Goal: Task Accomplishment & Management: Use online tool/utility

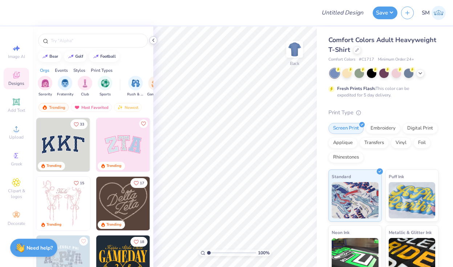
click at [152, 43] on div at bounding box center [153, 40] width 8 height 8
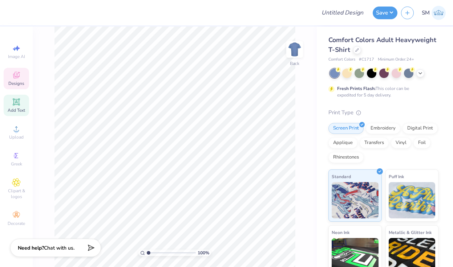
click at [20, 101] on icon at bounding box center [16, 102] width 9 height 9
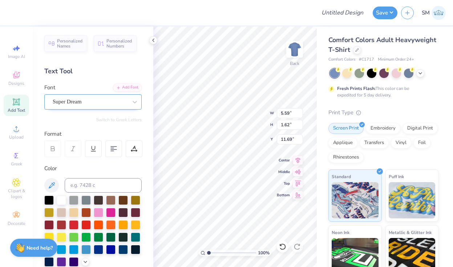
click at [109, 99] on div "Super Dream" at bounding box center [90, 101] width 76 height 11
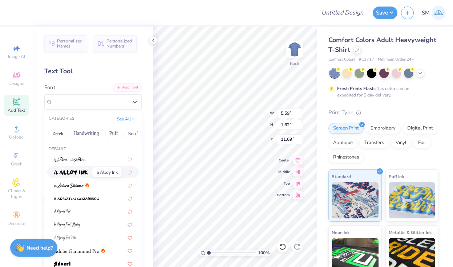
click at [84, 172] on img at bounding box center [71, 172] width 34 height 5
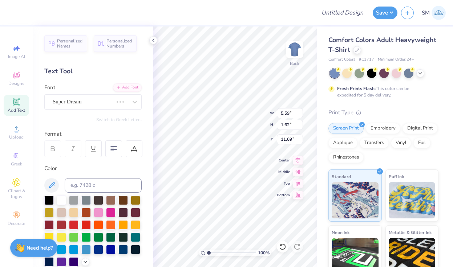
type input "6.30"
type input "2.05"
type input "11.47"
click at [75, 102] on div "a Alloy Ink" at bounding box center [90, 101] width 76 height 11
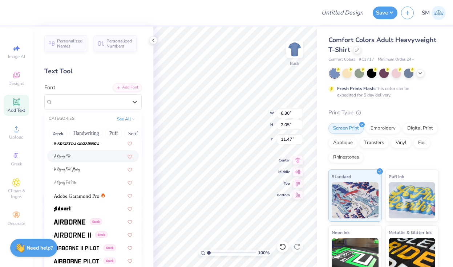
scroll to position [57, 0]
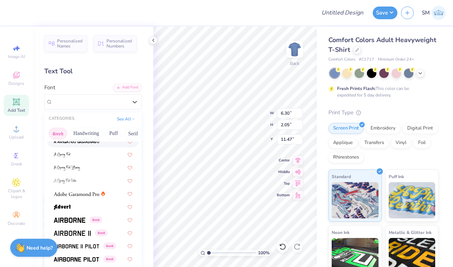
click at [57, 136] on button "Greek" at bounding box center [58, 134] width 19 height 12
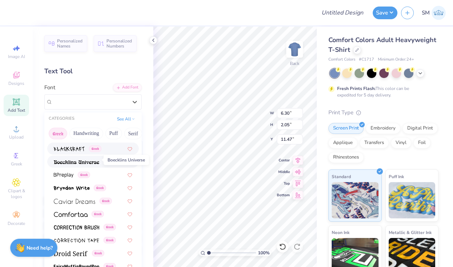
scroll to position [117, 0]
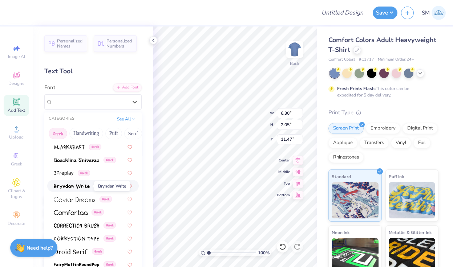
click at [74, 189] on img at bounding box center [72, 186] width 36 height 5
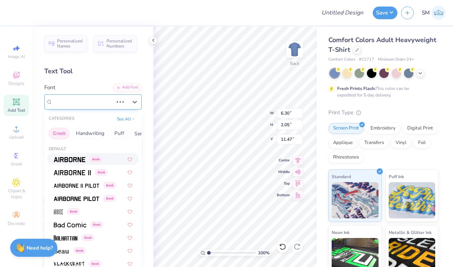
click at [98, 101] on div "a Alloy Ink" at bounding box center [83, 101] width 62 height 11
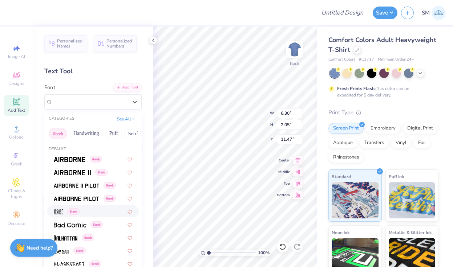
type input "4.85"
type input "1.77"
type input "11.62"
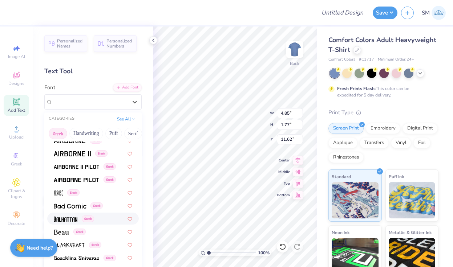
scroll to position [24, 0]
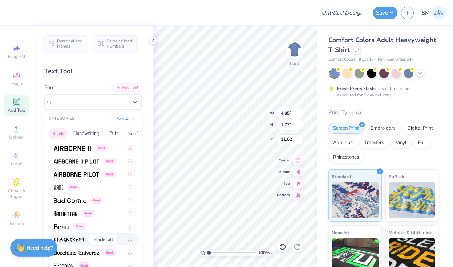
click at [64, 242] on img at bounding box center [69, 240] width 31 height 5
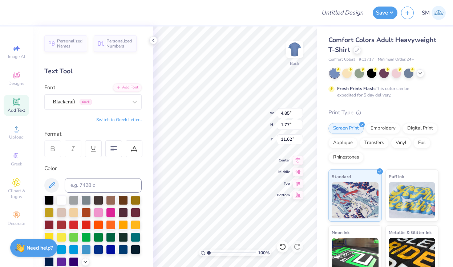
type input "4.39"
type input "1.78"
type input "11.61"
click at [110, 104] on div "Blackcraft Greek" at bounding box center [90, 101] width 76 height 11
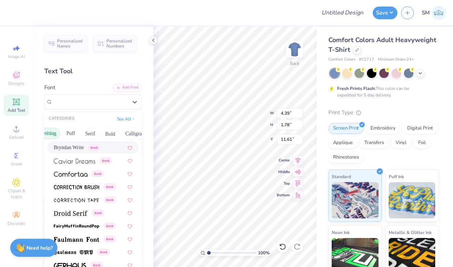
scroll to position [0, 44]
click at [73, 134] on button "Puff" at bounding box center [69, 134] width 17 height 12
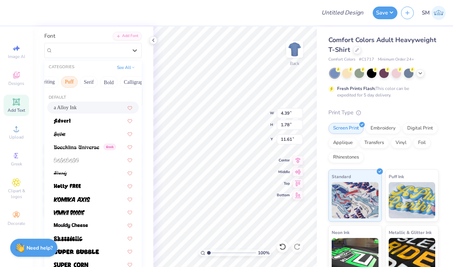
scroll to position [53, 0]
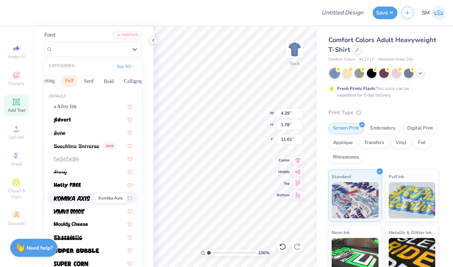
click at [81, 197] on img at bounding box center [72, 198] width 36 height 5
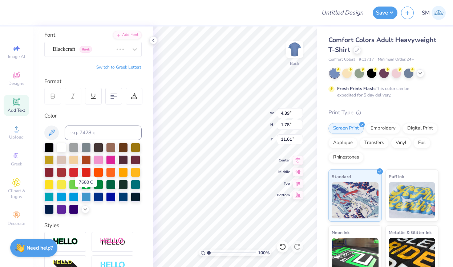
type input "6.18"
type input "2.09"
type input "11.45"
type textarea "T"
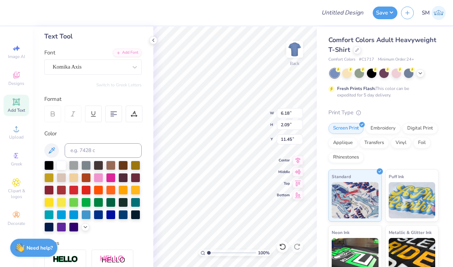
scroll to position [31, 0]
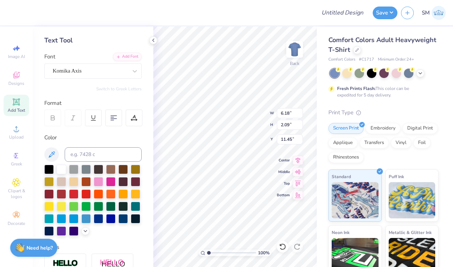
type textarea "Pi Kappa phi"
click at [17, 157] on circle at bounding box center [15, 156] width 4 height 4
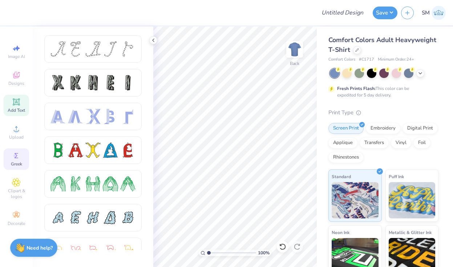
click at [17, 102] on icon at bounding box center [16, 101] width 7 height 7
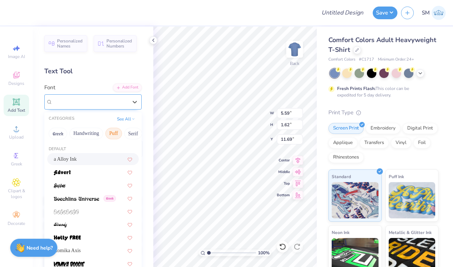
click at [92, 102] on div "Super Dream" at bounding box center [90, 101] width 76 height 11
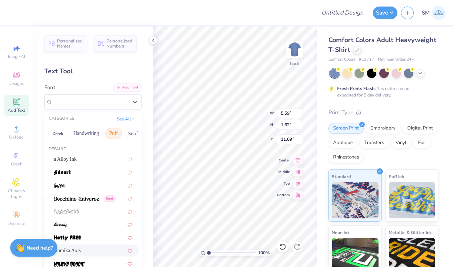
scroll to position [3, 0]
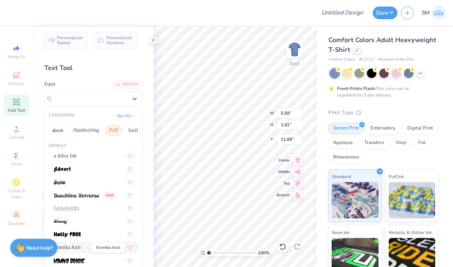
click at [68, 246] on span "Komika Axis" at bounding box center [67, 248] width 27 height 8
type input "6.18"
type input "2.09"
type input "11.45"
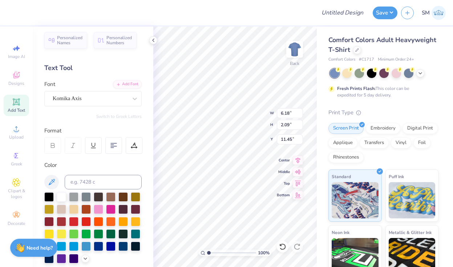
scroll to position [0, 0]
type textarea "T"
click at [82, 99] on div "Komika Axis" at bounding box center [90, 98] width 76 height 11
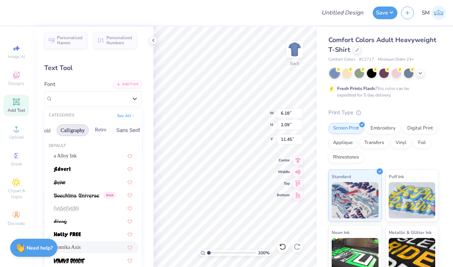
scroll to position [0, 112]
click at [77, 132] on button "Calligraphy" at bounding box center [68, 131] width 32 height 12
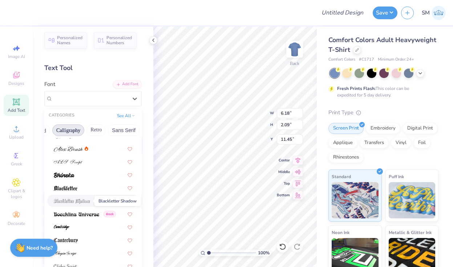
scroll to position [23, 0]
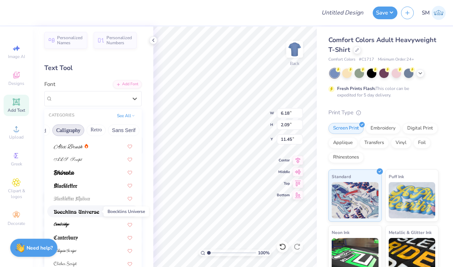
click at [81, 213] on img at bounding box center [76, 212] width 45 height 5
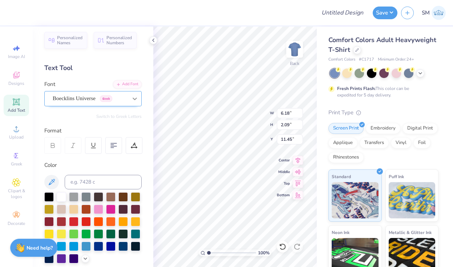
scroll to position [0, 1]
type textarea "Pi Kappa Phi"
type input "5.82"
type input "0.87"
type input "3.00"
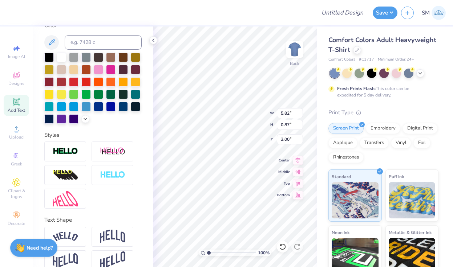
scroll to position [148, 0]
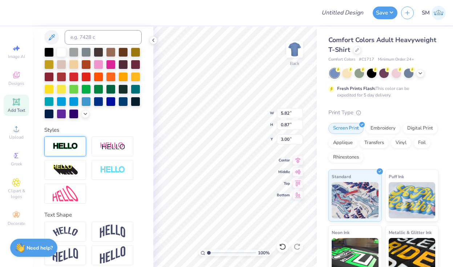
click at [80, 151] on div at bounding box center [65, 147] width 42 height 20
type input "5.83"
type input "0.89"
type input "2.99"
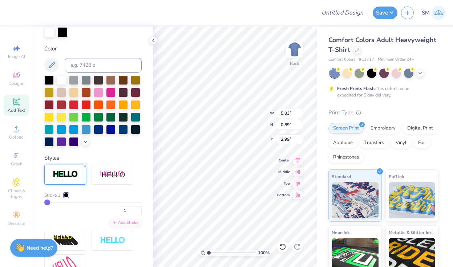
scroll to position [176, 0]
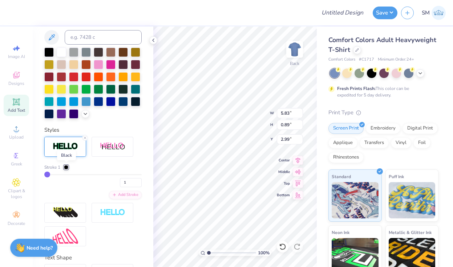
click at [66, 166] on div at bounding box center [66, 167] width 4 height 4
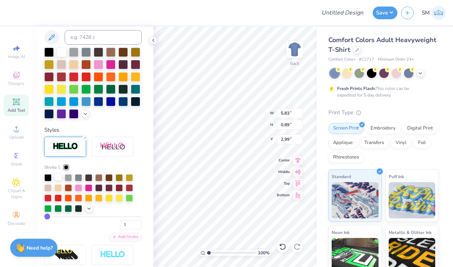
click at [59, 176] on div at bounding box center [57, 177] width 7 height 7
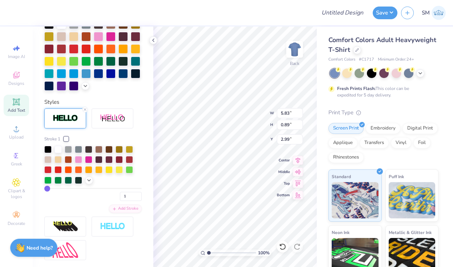
scroll to position [148, 0]
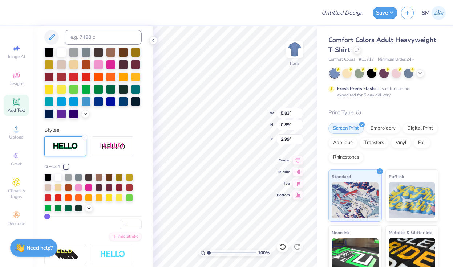
click at [98, 162] on div "Stroke 1 1 Add Stroke" at bounding box center [92, 213] width 97 height 152
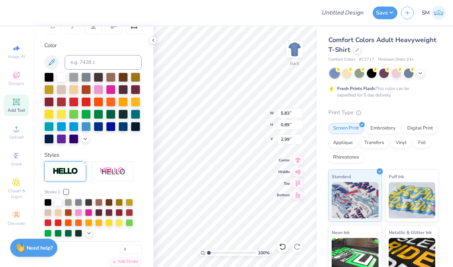
scroll to position [122, 0]
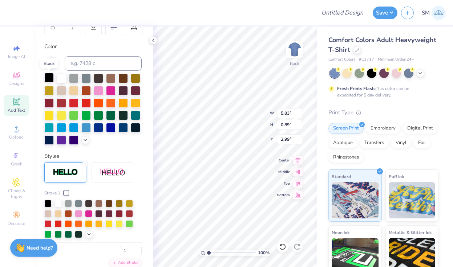
click at [46, 77] on div at bounding box center [48, 77] width 9 height 9
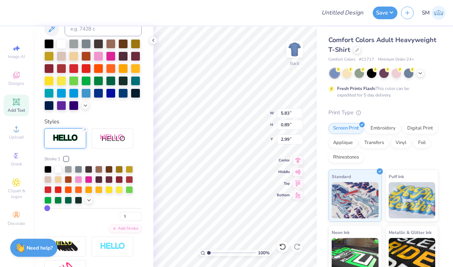
scroll to position [185, 0]
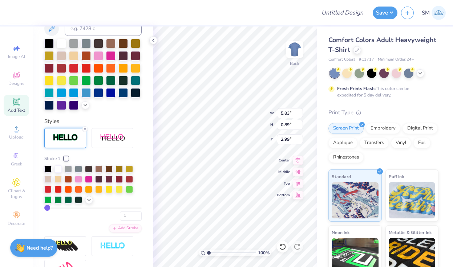
type input "2"
type input "3"
type input "4"
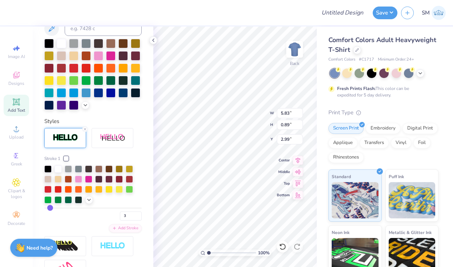
type input "4"
type input "5"
click at [50, 208] on input "range" at bounding box center [92, 208] width 97 height 1
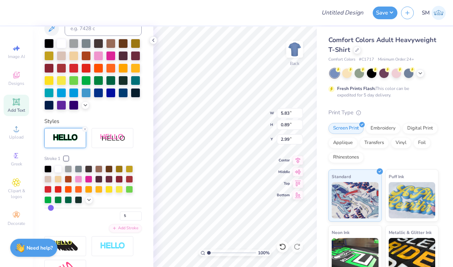
type input "5.89"
type input "0.94"
type input "2.97"
type input "4"
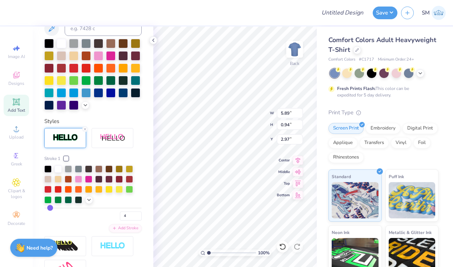
type input "3"
click at [49, 208] on input "range" at bounding box center [92, 208] width 97 height 1
type input "5.86"
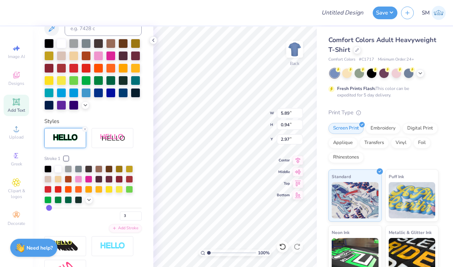
type input "0.91"
type input "2.98"
click at [19, 48] on icon at bounding box center [17, 48] width 5 height 5
select select "4"
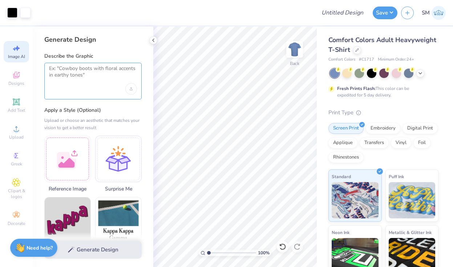
click at [66, 69] on textarea at bounding box center [93, 74] width 88 height 18
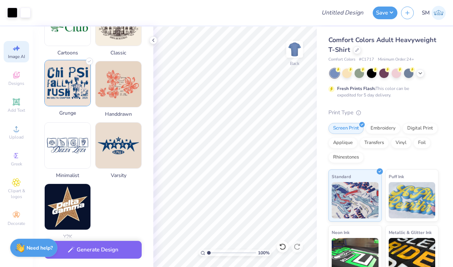
scroll to position [321, 0]
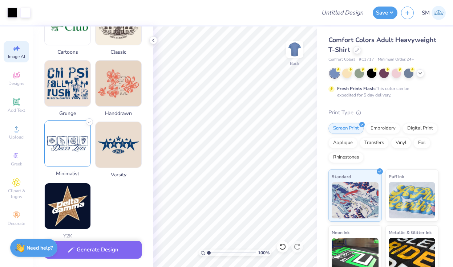
type textarea "make a white rose with a green stem"
click at [77, 157] on img at bounding box center [68, 144] width 46 height 46
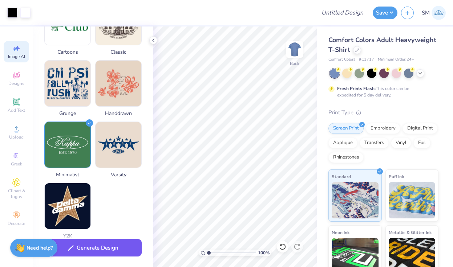
click at [85, 248] on button "Generate Design" at bounding box center [92, 248] width 97 height 18
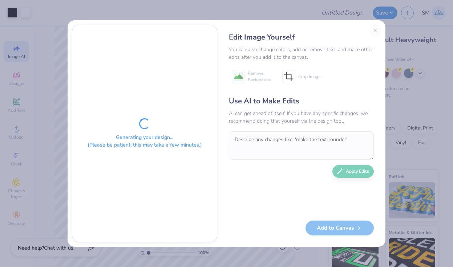
click at [376, 30] on div "Edit Image Yourself You can also change colors, add or remove text, and make ot…" at bounding box center [301, 134] width 159 height 218
click at [373, 29] on div "Edit Image Yourself You can also change colors, add or remove text, and make ot…" at bounding box center [301, 134] width 159 height 218
click at [375, 31] on div "Edit Image Yourself You can also change colors, add or remove text, and make ot…" at bounding box center [301, 134] width 159 height 218
click at [374, 30] on div "Edit Image Yourself You can also change colors, add or remove text, and make ot…" at bounding box center [301, 134] width 159 height 218
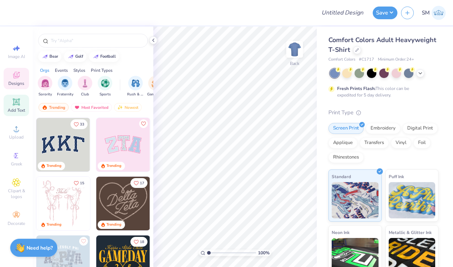
click at [17, 105] on icon at bounding box center [16, 102] width 9 height 9
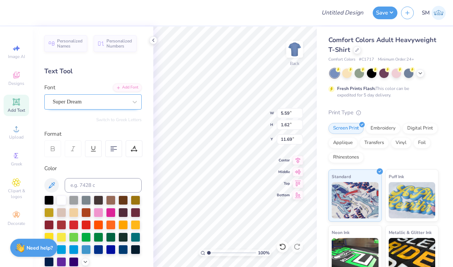
click at [104, 105] on div "Super Dream" at bounding box center [90, 101] width 76 height 11
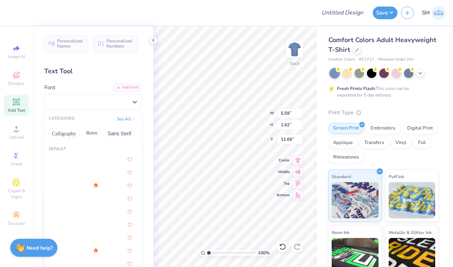
scroll to position [0, 116]
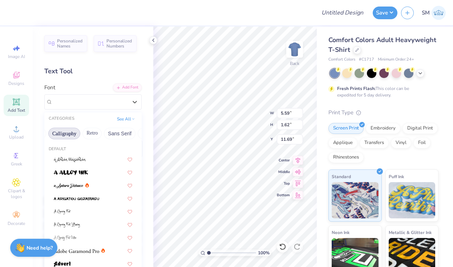
click at [66, 133] on button "Calligraphy" at bounding box center [64, 134] width 32 height 12
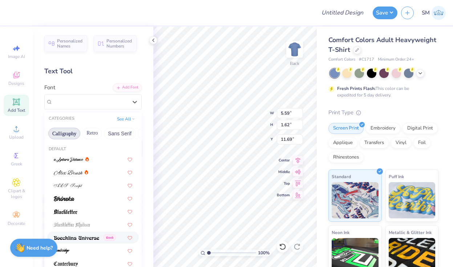
click at [74, 240] on img at bounding box center [76, 238] width 45 height 5
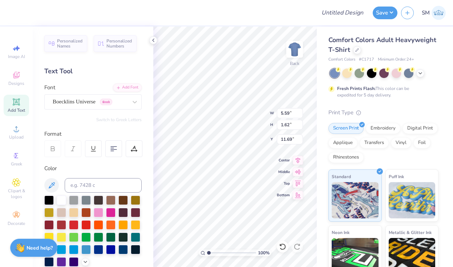
type input "6.35"
type input "1.69"
type input "11.66"
type textarea "Pi Kappa Phi"
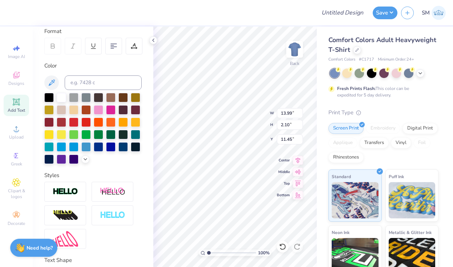
scroll to position [108, 0]
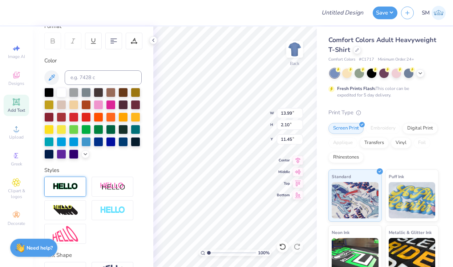
click at [65, 195] on div at bounding box center [65, 187] width 42 height 20
type input "14.02"
type input "2.13"
type input "11.44"
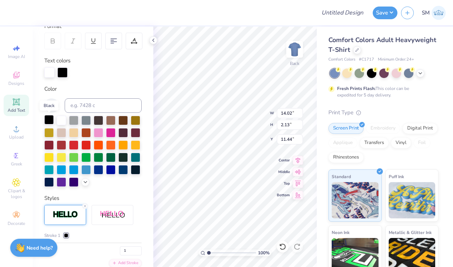
click at [50, 119] on div at bounding box center [48, 119] width 9 height 9
click at [65, 236] on div at bounding box center [66, 236] width 4 height 4
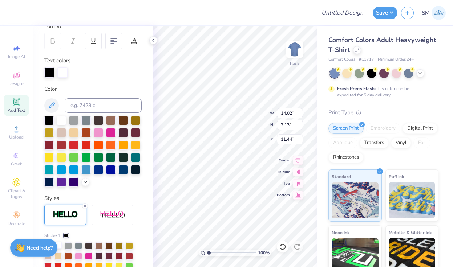
click at [59, 246] on div at bounding box center [57, 245] width 7 height 7
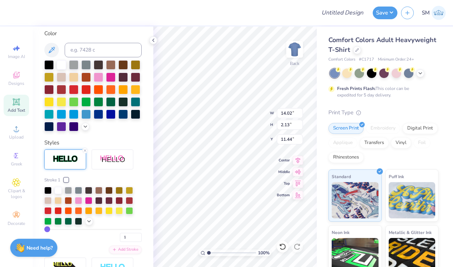
type input "2"
click at [48, 230] on input "range" at bounding box center [92, 229] width 97 height 1
type input "14.05"
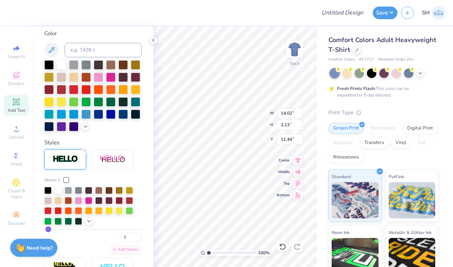
type input "2.16"
type input "11.42"
type input "5.80"
type input "0.89"
type input "3.00"
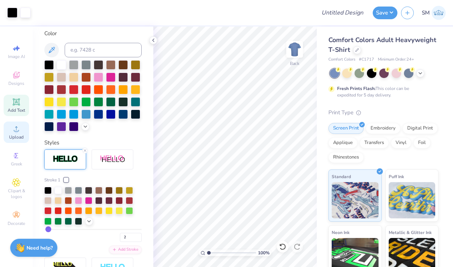
click at [16, 136] on span "Upload" at bounding box center [16, 137] width 15 height 6
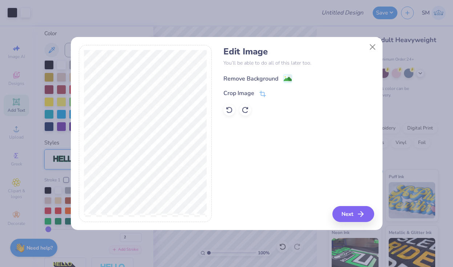
click at [252, 76] on div "Remove Background" at bounding box center [250, 78] width 55 height 9
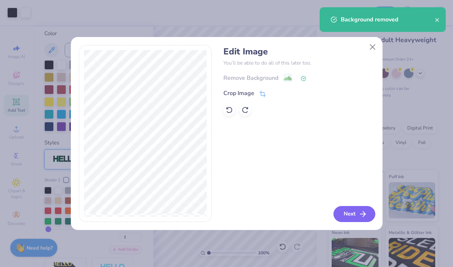
click at [346, 216] on button "Next" at bounding box center [354, 214] width 42 height 16
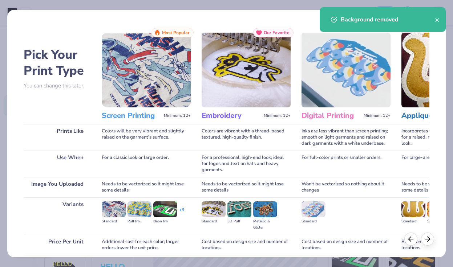
scroll to position [58, 0]
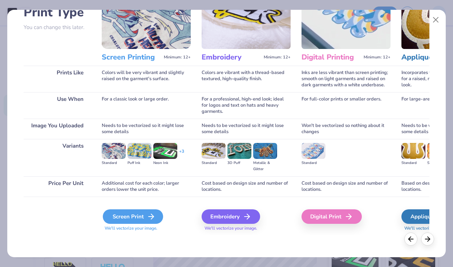
click at [131, 223] on div "Screen Print" at bounding box center [133, 217] width 60 height 15
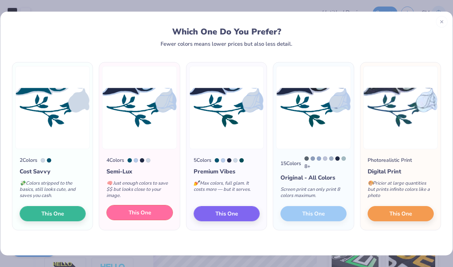
click at [134, 215] on span "This One" at bounding box center [140, 213] width 23 height 8
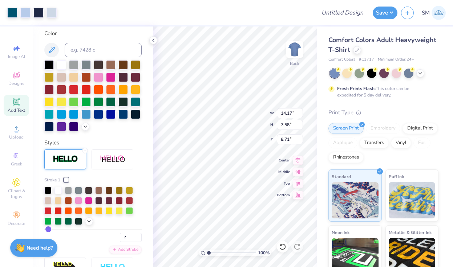
type input "6.85"
type input "1.26"
type input "8.74"
type input "3.23"
type input "1.81"
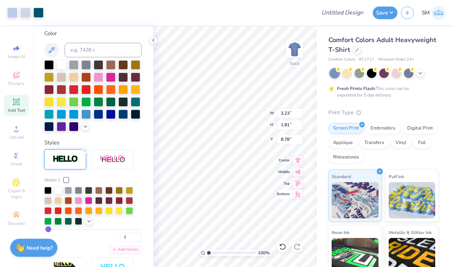
type input "4.15"
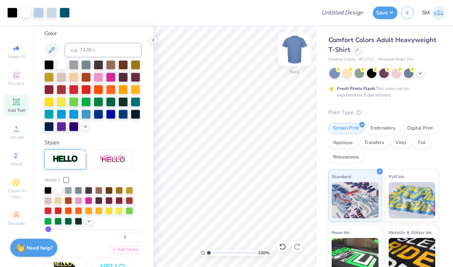
click at [296, 46] on img at bounding box center [294, 49] width 29 height 29
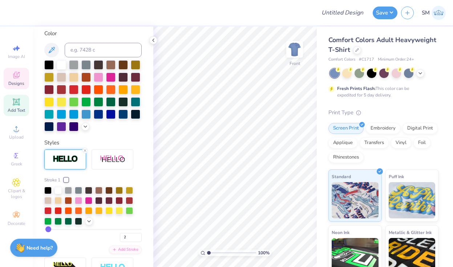
click at [15, 73] on icon at bounding box center [16, 75] width 9 height 9
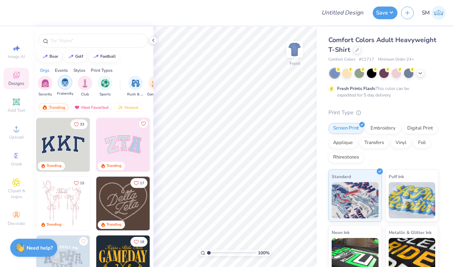
click at [69, 86] on div "filter for Fraternity" at bounding box center [65, 82] width 15 height 15
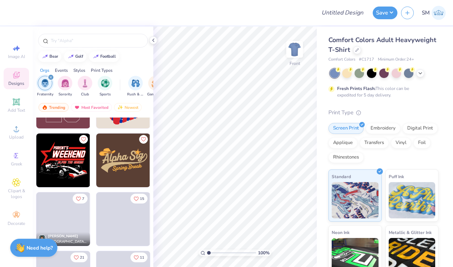
scroll to position [1104, 0]
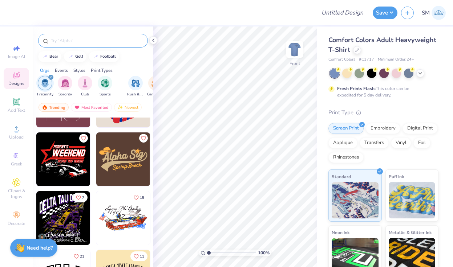
click at [90, 40] on input "text" at bounding box center [96, 40] width 93 height 7
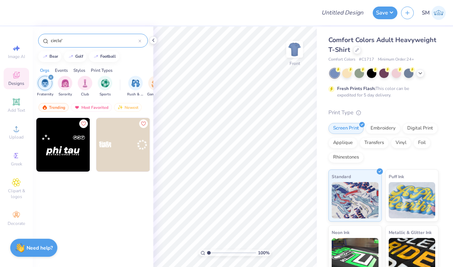
type input "circle"
click at [138, 40] on icon at bounding box center [139, 41] width 3 height 3
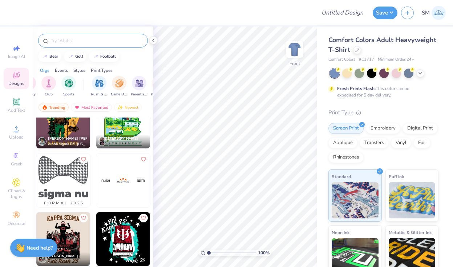
scroll to position [0, 36]
click at [142, 83] on img "filter for Parent's Weekend" at bounding box center [140, 82] width 8 height 8
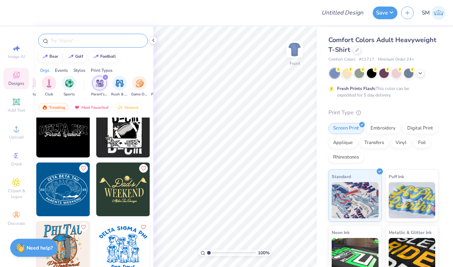
scroll to position [748, 0]
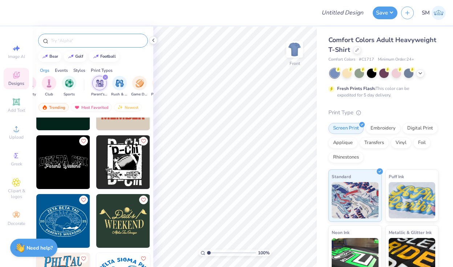
click at [85, 219] on img at bounding box center [63, 221] width 54 height 54
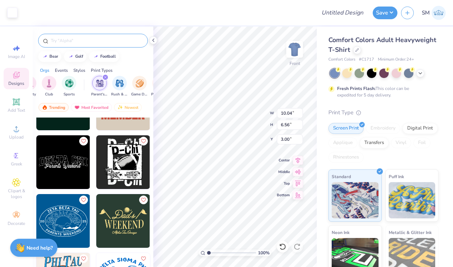
type input "10.04"
type input "6.56"
click at [302, 122] on div "100 % Front W 10.04 10.04 " H 6.56 6.56 " Y 3.00 3.00 " Center Middle Top Bottom" at bounding box center [234, 147] width 163 height 241
type input "14.31"
type input "9.36"
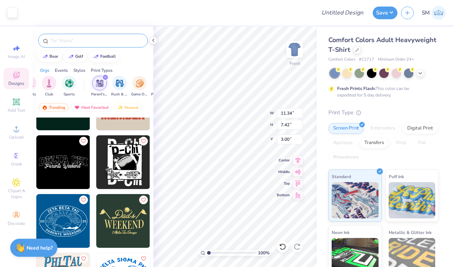
type input "11.34"
type input "7.42"
click at [298, 159] on icon at bounding box center [298, 159] width 10 height 9
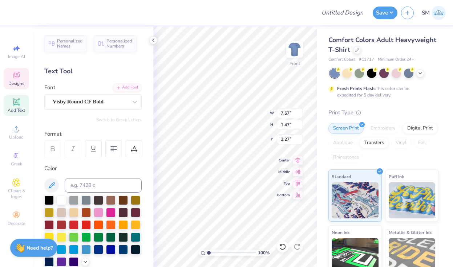
scroll to position [0, 0]
type textarea "Z"
type textarea "Pi Kappa Phi"
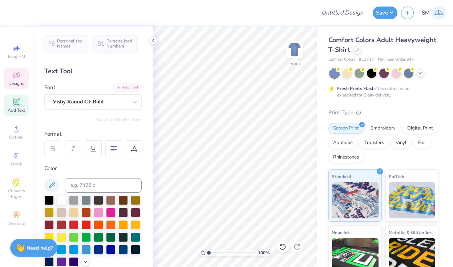
click at [13, 79] on icon at bounding box center [16, 75] width 9 height 9
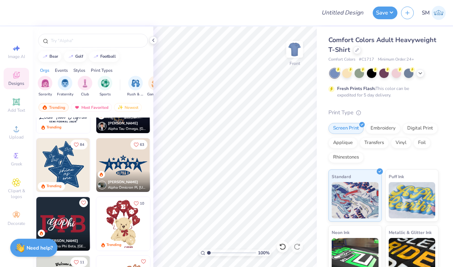
scroll to position [274, 0]
click at [66, 44] on input "text" at bounding box center [96, 40] width 93 height 7
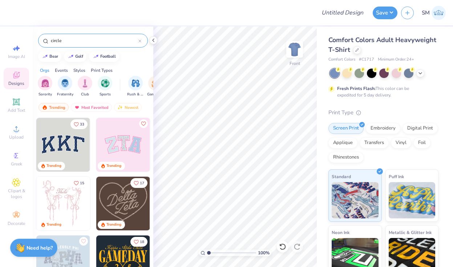
type input "circle"
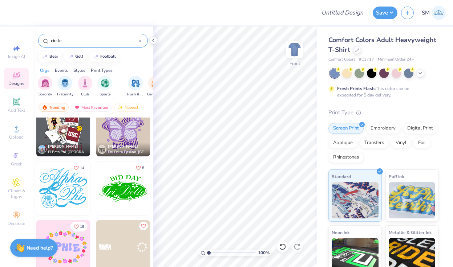
scroll to position [176, 0]
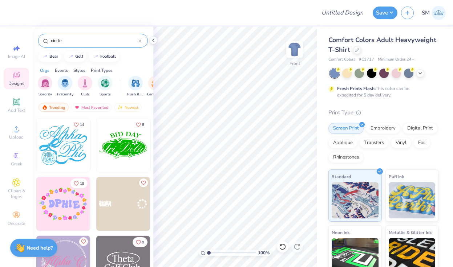
click at [139, 40] on icon at bounding box center [139, 41] width 3 height 3
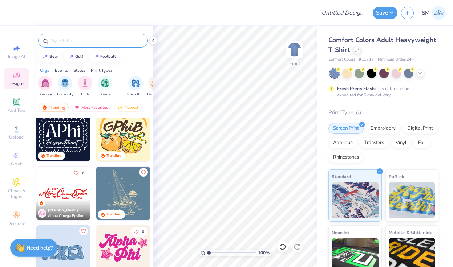
scroll to position [662, 0]
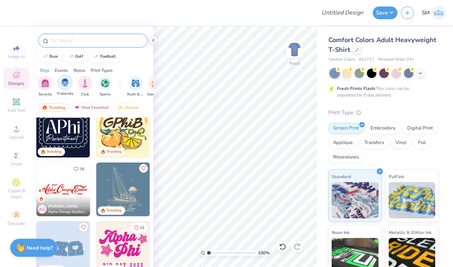
click at [63, 86] on div "filter for Fraternity" at bounding box center [65, 82] width 15 height 15
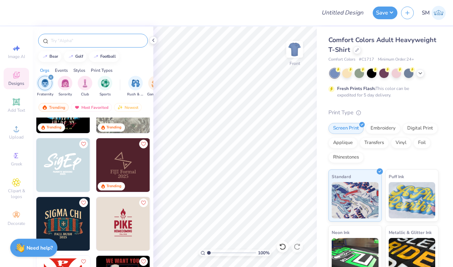
scroll to position [225, 0]
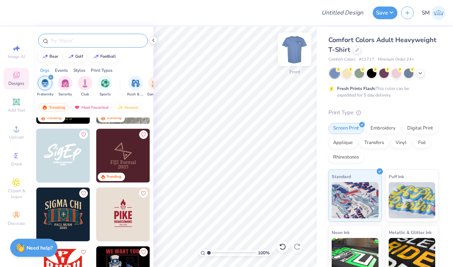
click at [292, 50] on img at bounding box center [294, 49] width 29 height 29
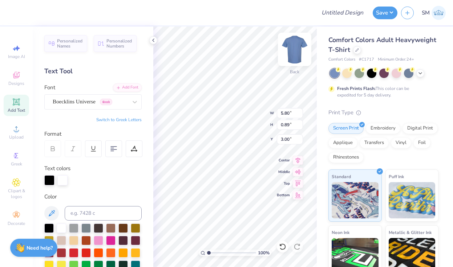
click at [297, 48] on img at bounding box center [294, 49] width 29 height 29
click at [17, 106] on icon at bounding box center [16, 102] width 9 height 9
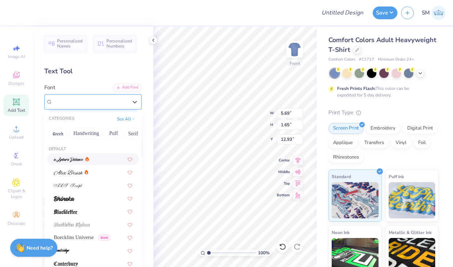
click at [78, 102] on div "Super Dream" at bounding box center [90, 101] width 76 height 11
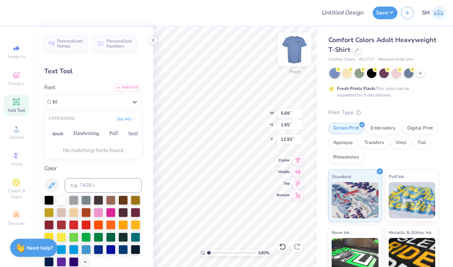
type input "bi"
click at [295, 54] on img at bounding box center [294, 49] width 29 height 29
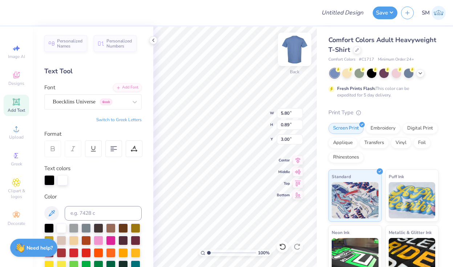
click at [300, 50] on img at bounding box center [294, 49] width 29 height 29
click at [18, 106] on div "Add Text" at bounding box center [16, 105] width 25 height 21
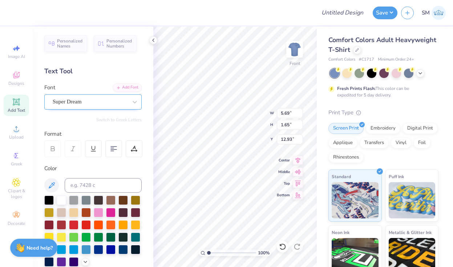
click at [100, 109] on div "Super Dream" at bounding box center [92, 101] width 97 height 15
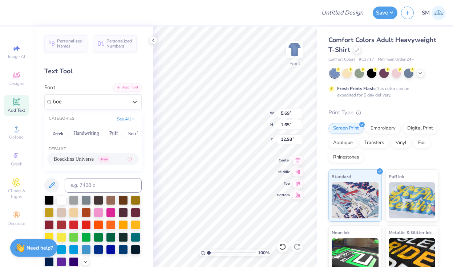
click at [89, 158] on span "Boecklins Universe" at bounding box center [74, 159] width 40 height 8
type input "boe"
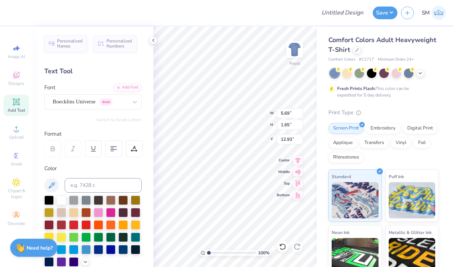
scroll to position [0, 1]
type textarea "Pi Kappa Phi"
click at [50, 201] on div at bounding box center [48, 199] width 9 height 9
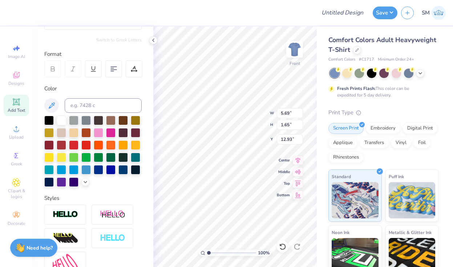
scroll to position [84, 0]
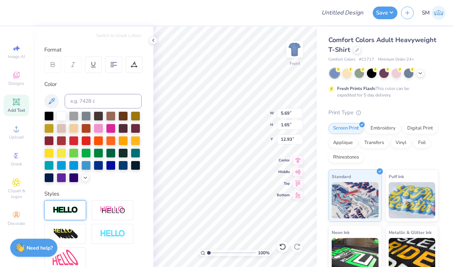
click at [56, 207] on img at bounding box center [65, 210] width 25 height 8
click at [65, 231] on div at bounding box center [66, 231] width 4 height 4
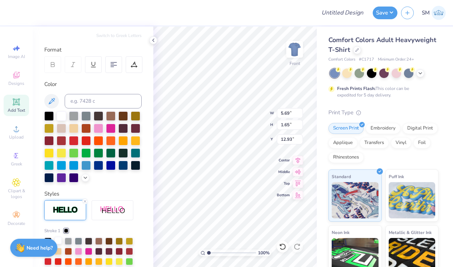
click at [59, 239] on div at bounding box center [57, 240] width 7 height 7
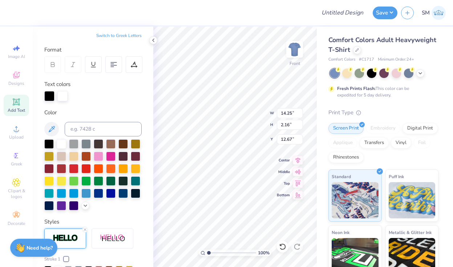
type input "7.74"
type input "1.18"
type input "4.39"
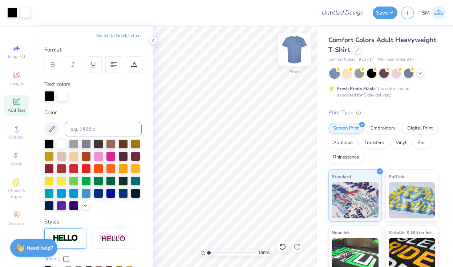
click at [296, 48] on img at bounding box center [294, 49] width 29 height 29
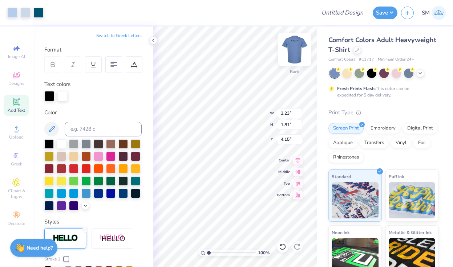
click at [296, 44] on img at bounding box center [294, 49] width 29 height 29
type input "3.47"
type input "3.26"
type input "2.04"
type input "3.37"
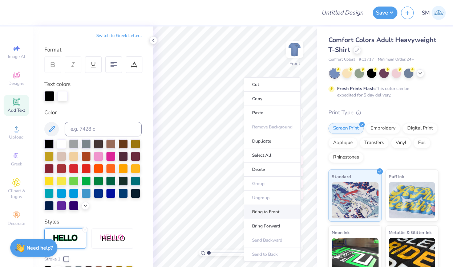
click at [264, 211] on li "Bring to Front" at bounding box center [272, 212] width 57 height 14
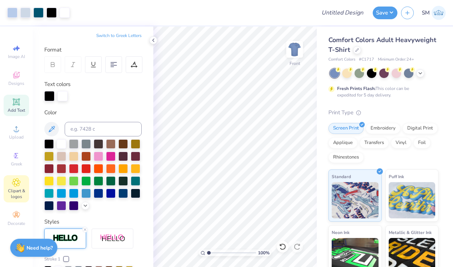
click at [14, 181] on icon at bounding box center [16, 182] width 8 height 9
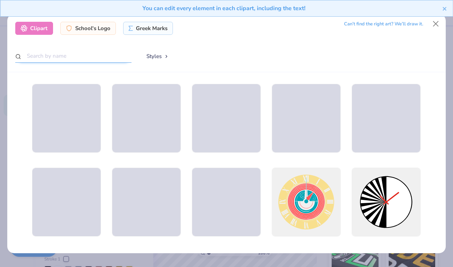
click at [81, 56] on input "text" at bounding box center [73, 55] width 116 height 13
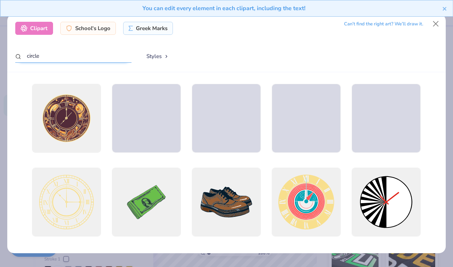
type input "circle"
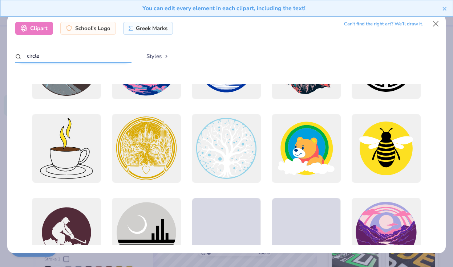
scroll to position [391, 0]
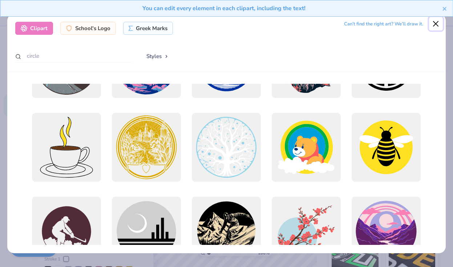
click at [437, 23] on button "Close" at bounding box center [436, 24] width 14 height 14
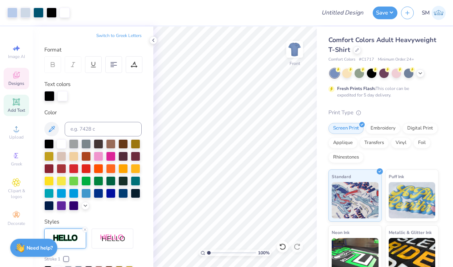
click at [13, 73] on icon at bounding box center [16, 75] width 9 height 9
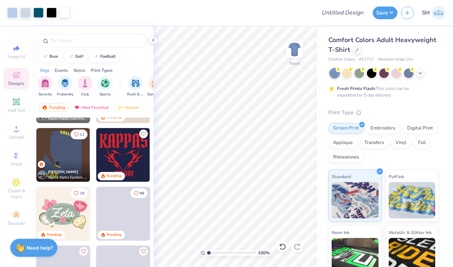
scroll to position [937, 0]
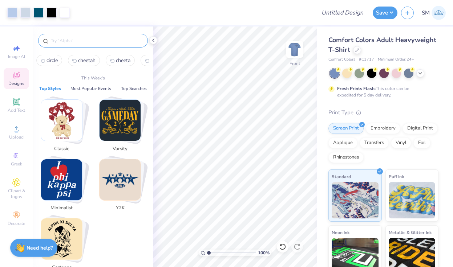
click at [66, 42] on input "text" at bounding box center [96, 40] width 93 height 7
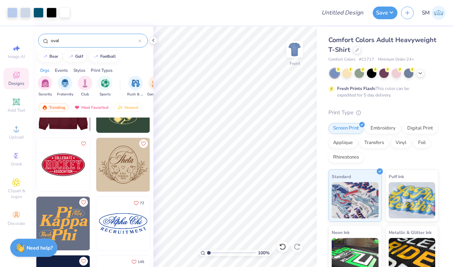
scroll to position [100, 0]
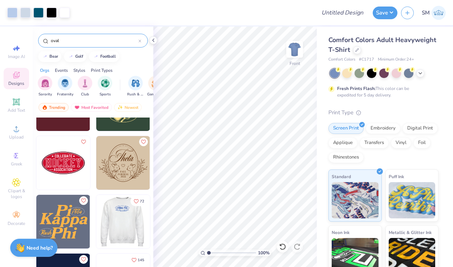
type input "oval"
click at [113, 223] on div at bounding box center [123, 222] width 161 height 54
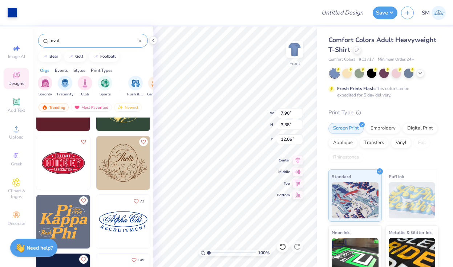
type input "12.06"
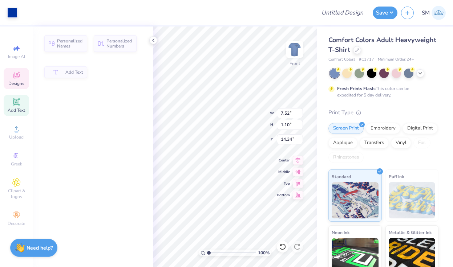
type input "14.25"
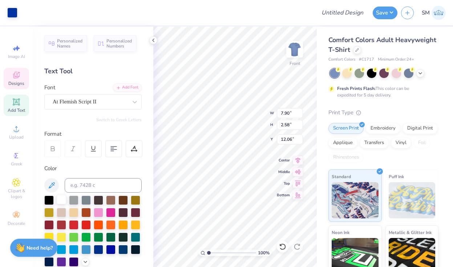
click at [62, 199] on div at bounding box center [61, 199] width 9 height 9
click at [13, 17] on div at bounding box center [12, 12] width 10 height 10
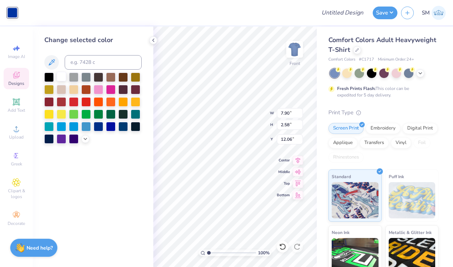
click at [63, 77] on div at bounding box center [61, 76] width 9 height 9
type input "9.12"
type input "2.98"
type input "11.66"
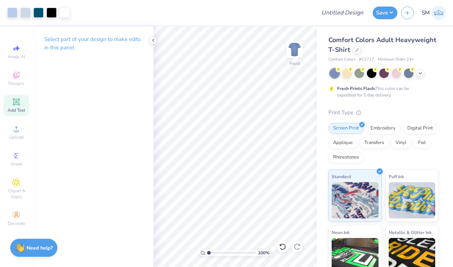
click at [14, 104] on icon at bounding box center [16, 101] width 7 height 7
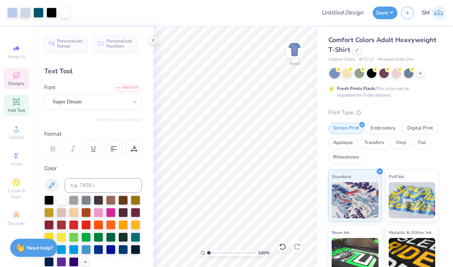
click at [20, 77] on icon at bounding box center [16, 75] width 9 height 9
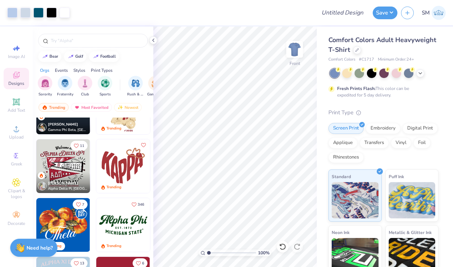
scroll to position [391, 0]
click at [88, 39] on input "text" at bounding box center [96, 40] width 93 height 7
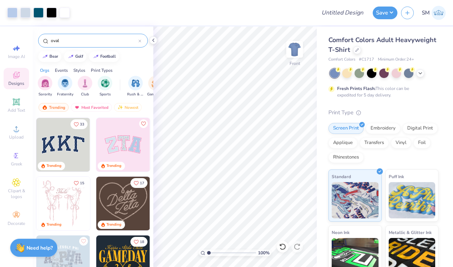
type input "oval"
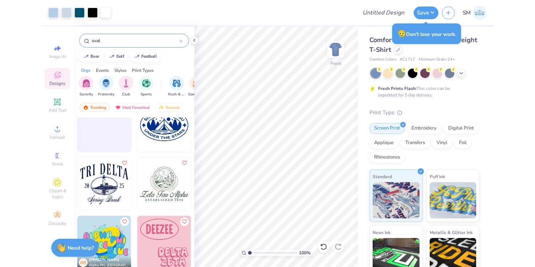
scroll to position [1198, 0]
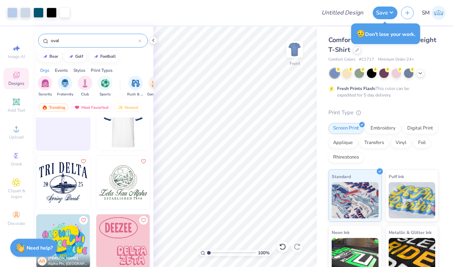
click at [120, 129] on div at bounding box center [123, 124] width 161 height 54
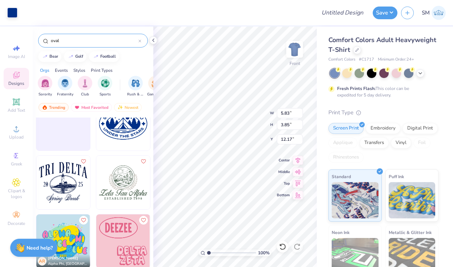
type input "12.17"
type input "10.16"
type input "6.70"
type input "9.32"
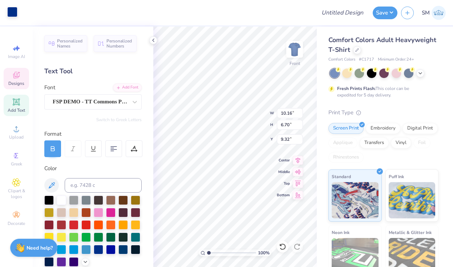
click at [13, 8] on div at bounding box center [12, 12] width 10 height 10
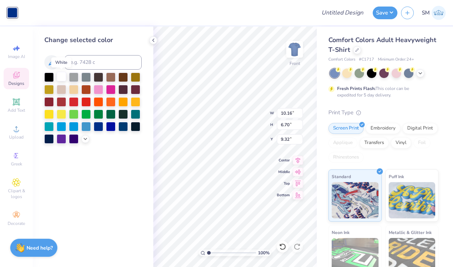
click at [64, 77] on div at bounding box center [61, 76] width 9 height 9
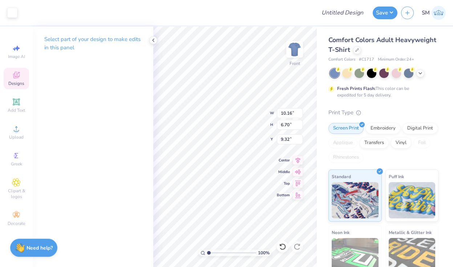
type input "3.00"
type input "11.33"
type input "7.47"
click at [301, 161] on icon at bounding box center [298, 159] width 10 height 9
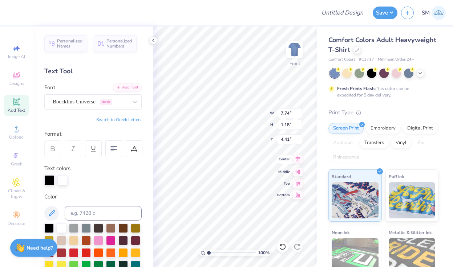
click at [299, 160] on icon at bounding box center [298, 159] width 10 height 9
type input "3.80"
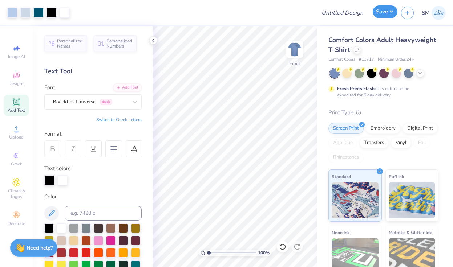
click at [381, 16] on button "Save" at bounding box center [385, 11] width 25 height 13
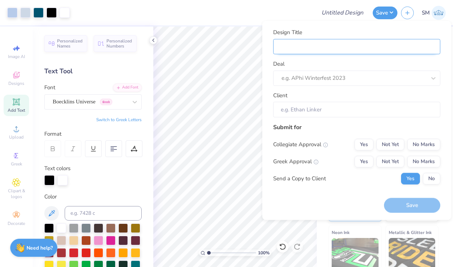
click at [353, 45] on input "Design Title" at bounding box center [356, 47] width 167 height 16
type input "P"
type input "Pi"
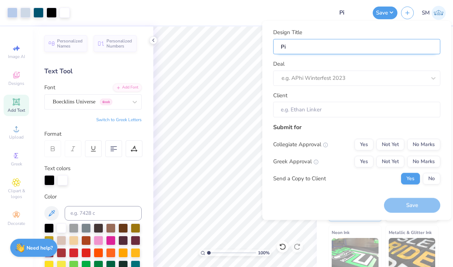
type input "Pi"
type input "Pi K"
type input "Pi Ka"
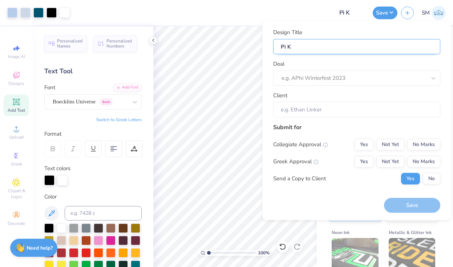
type input "Pi Ka"
type input "Pi Kap"
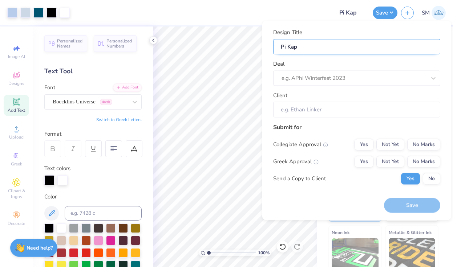
type input "Pi Kap W"
type input "Pi Kap Wa"
type input "Pi Kap War"
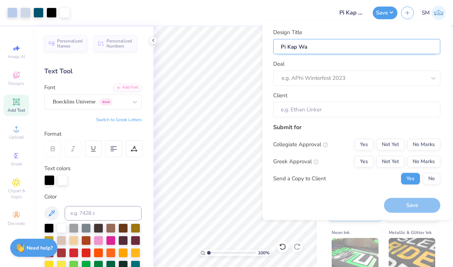
type input "Pi Kap War"
type input "Pi Kap War o"
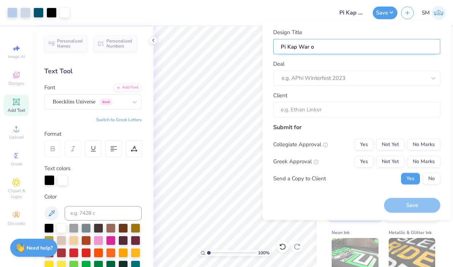
type input "Pi Kap War of"
type input "Pi Kap War of R"
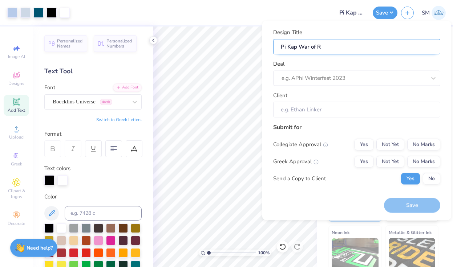
type input "Pi Kap War of Ro"
type input "Pi Kap War of Ros"
type input "Pi Kap War of Rose"
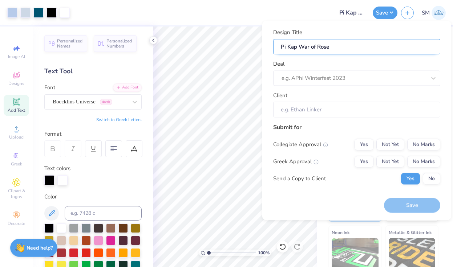
type input "Pi Kap War of Roses"
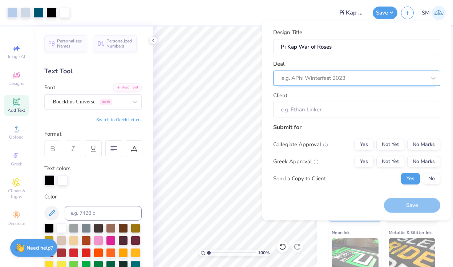
click at [344, 80] on div at bounding box center [354, 78] width 145 height 10
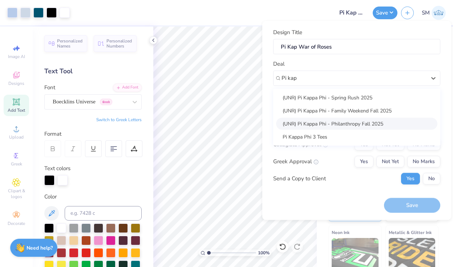
click at [324, 124] on div "(UNR) Pi Kappa Phi - Philanthropy Fall 2025" at bounding box center [356, 124] width 161 height 12
type input "Pi kap"
type input "Brett Myers"
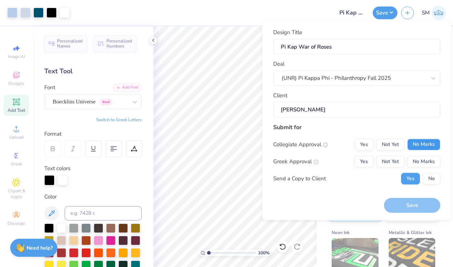
click at [421, 141] on button "No Marks" at bounding box center [423, 145] width 33 height 12
click at [365, 162] on button "Yes" at bounding box center [364, 162] width 19 height 12
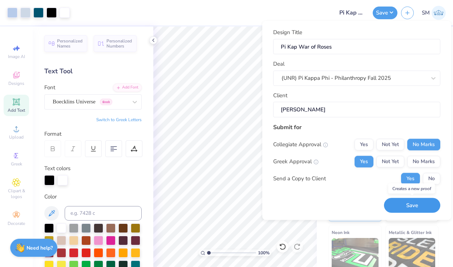
click at [397, 204] on button "Save" at bounding box center [412, 205] width 56 height 15
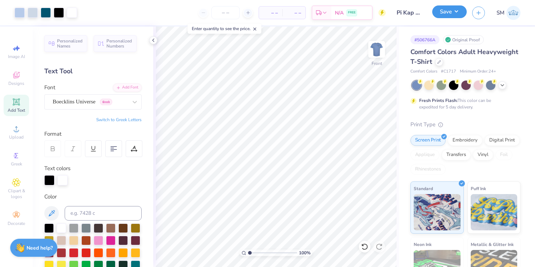
click at [447, 15] on button "Save" at bounding box center [449, 11] width 35 height 13
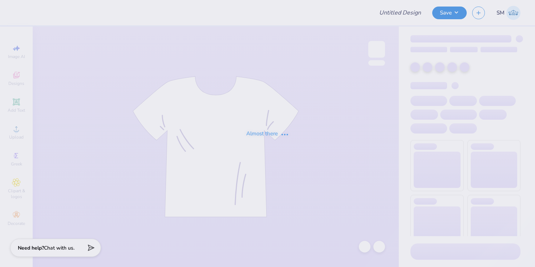
type input "Pi Kap War of Roses"
